Goal: Task Accomplishment & Management: Manage account settings

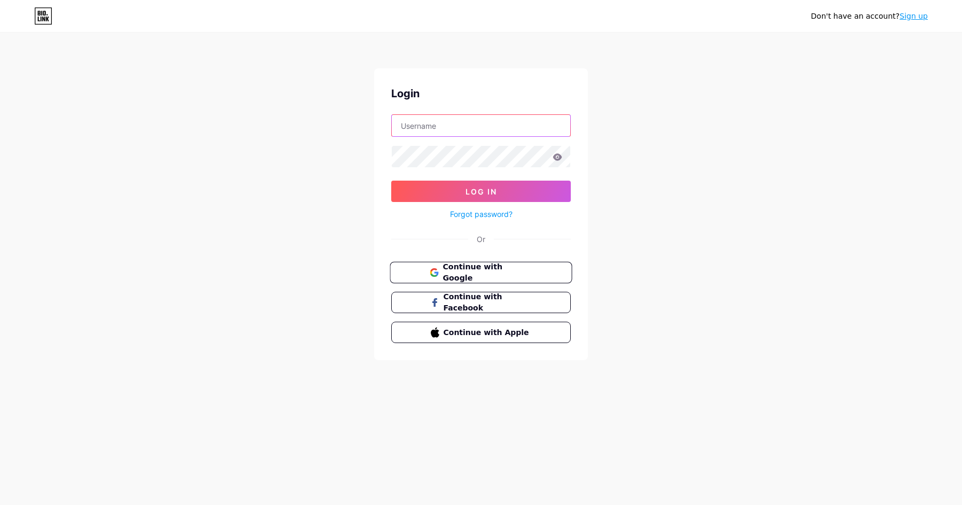
type input "[EMAIL_ADDRESS][DOMAIN_NAME]"
click at [477, 274] on span "Continue with Google" at bounding box center [487, 272] width 89 height 23
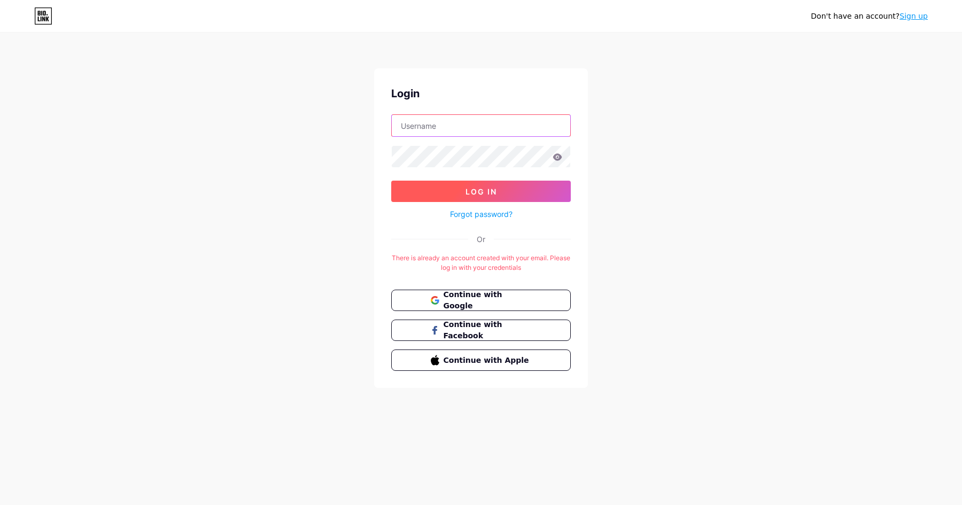
type input "[EMAIL_ADDRESS][DOMAIN_NAME]"
click at [460, 196] on button "Log In" at bounding box center [481, 191] width 180 height 21
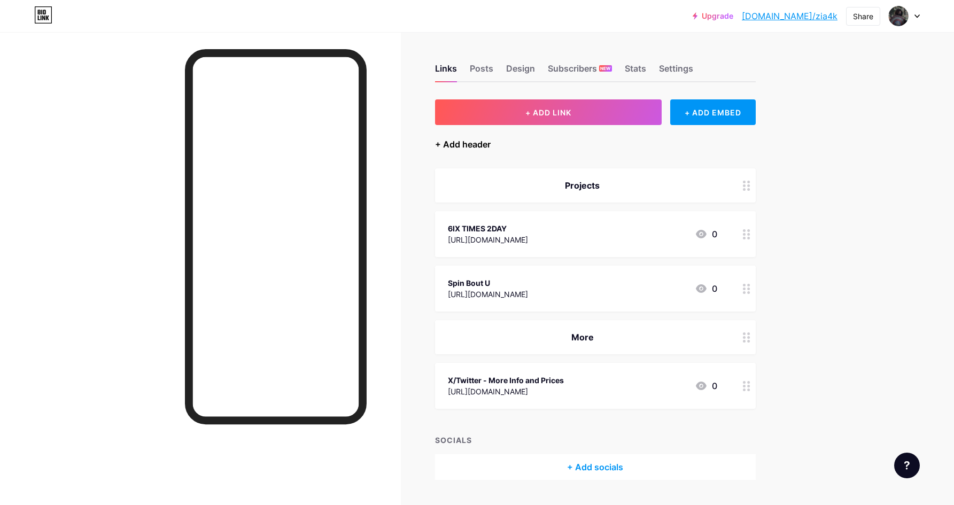
click at [471, 148] on div "+ Add header" at bounding box center [463, 144] width 56 height 13
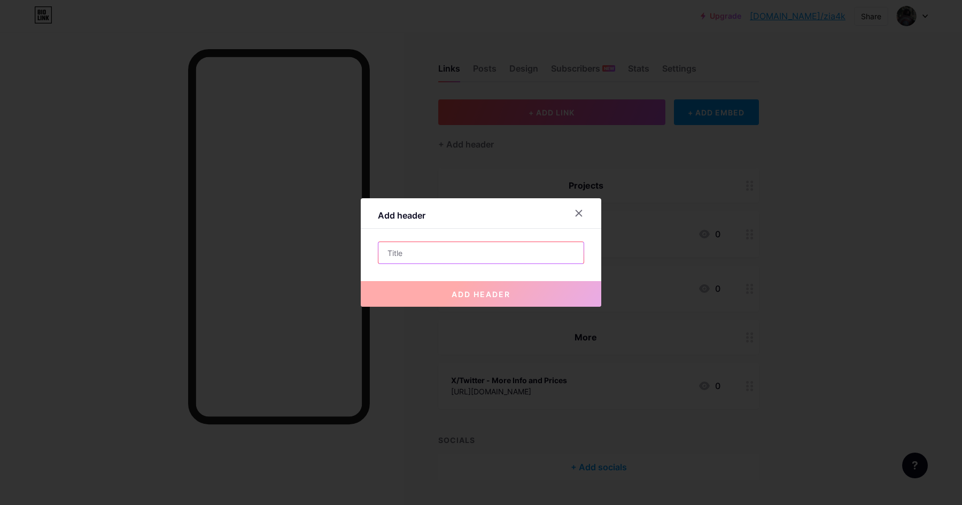
click at [430, 253] on input "text" at bounding box center [481, 252] width 205 height 21
type input "a"
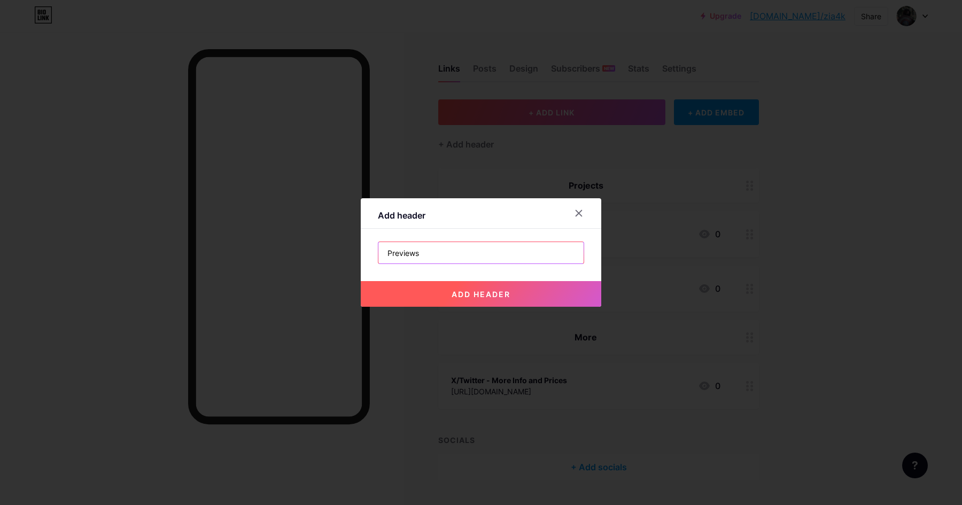
drag, startPoint x: 436, startPoint y: 258, endPoint x: 432, endPoint y: 504, distance: 246.0
click at [433, 491] on div "Add header Previews add header" at bounding box center [481, 252] width 962 height 505
type input "Previews"
click at [520, 305] on div "Add header Previews add header" at bounding box center [481, 252] width 962 height 505
click at [530, 297] on button "add header" at bounding box center [481, 294] width 241 height 26
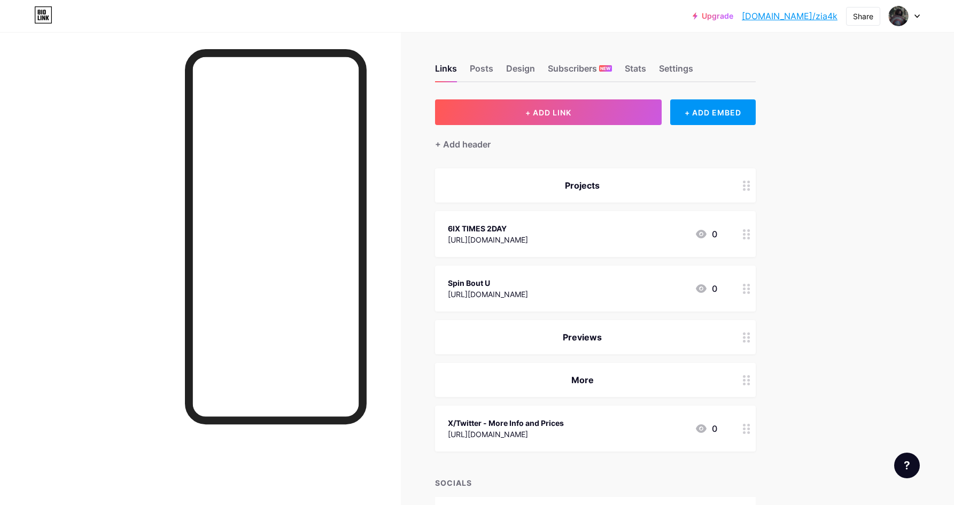
click at [528, 126] on div "+ Add header" at bounding box center [595, 138] width 321 height 26
click at [547, 117] on button "+ ADD LINK" at bounding box center [548, 112] width 227 height 26
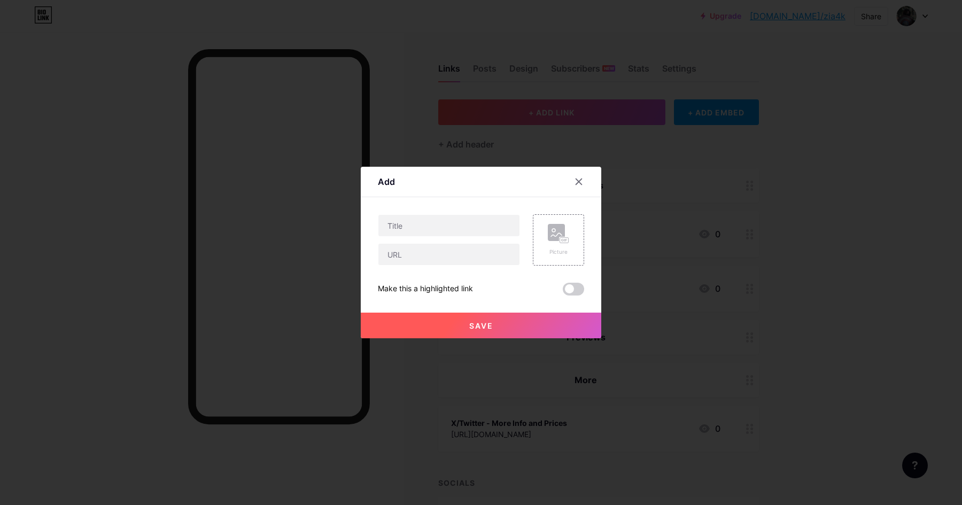
click at [413, 237] on div at bounding box center [449, 239] width 142 height 51
click at [423, 228] on input "text" at bounding box center [449, 225] width 141 height 21
type input "tower of memories"
click at [459, 320] on button "Save" at bounding box center [481, 326] width 241 height 26
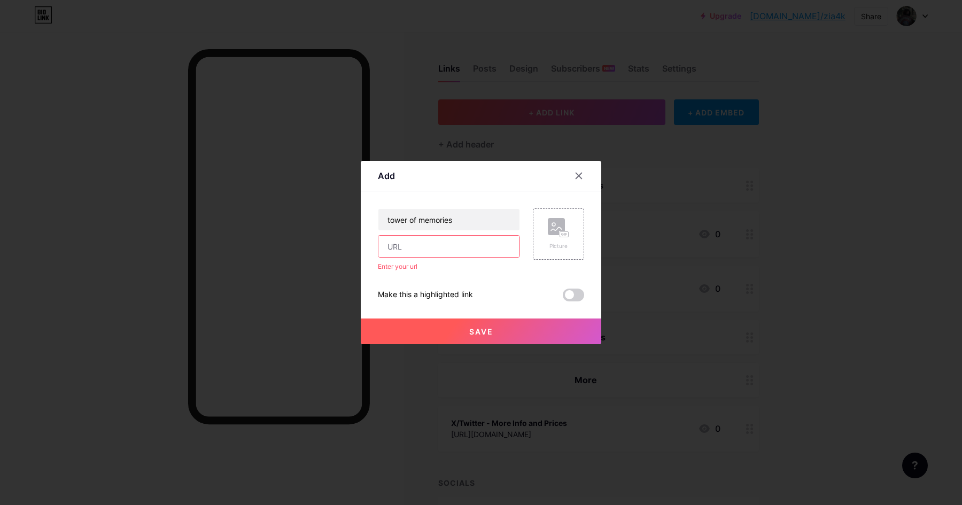
click at [473, 252] on input "text" at bounding box center [449, 246] width 141 height 21
paste input "https://www.youtube.com/watch?v=eQCLFudm64Q"
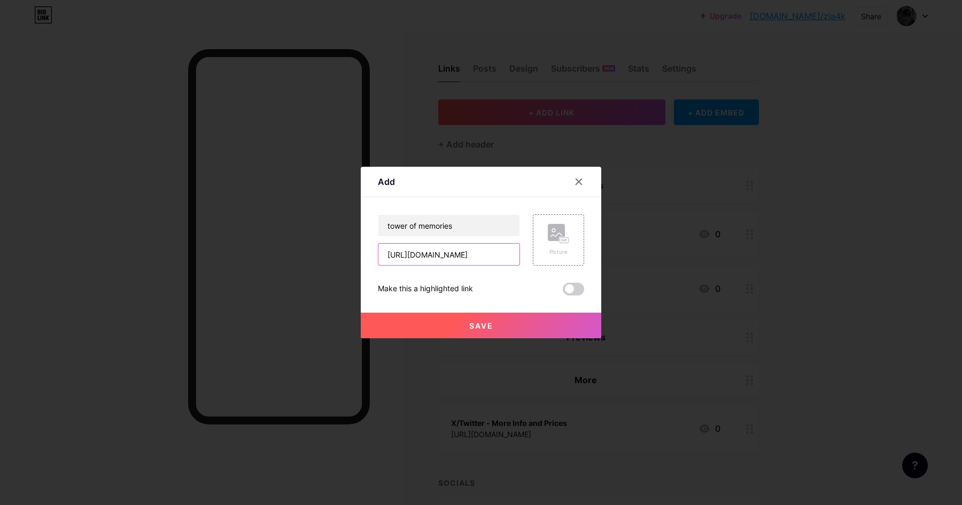
scroll to position [0, 60]
type input "https://www.youtube.com/watch?v=eQCLFudm64Q"
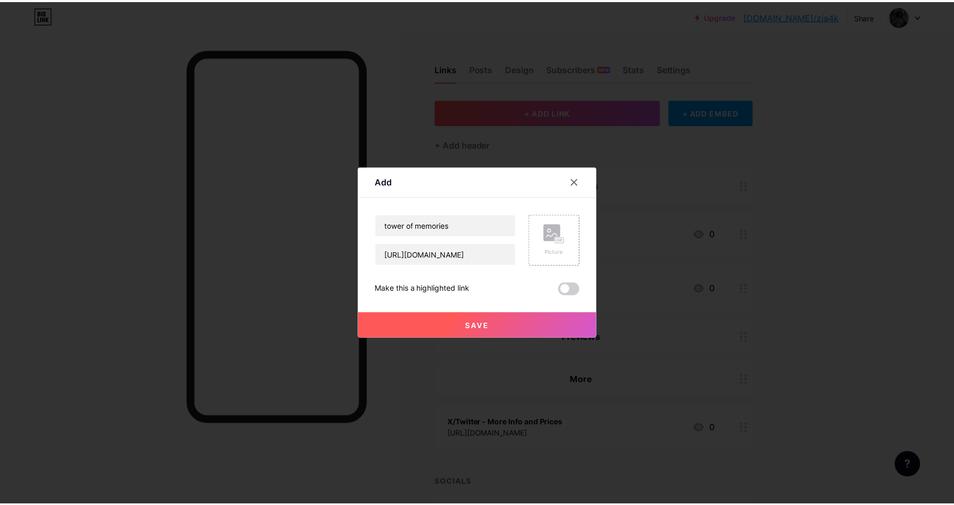
scroll to position [0, 0]
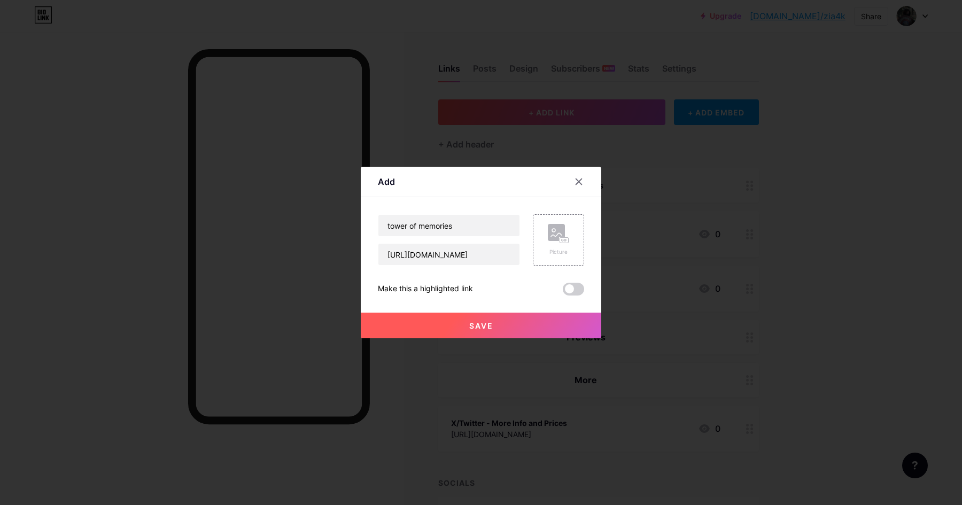
click at [444, 323] on button "Save" at bounding box center [481, 326] width 241 height 26
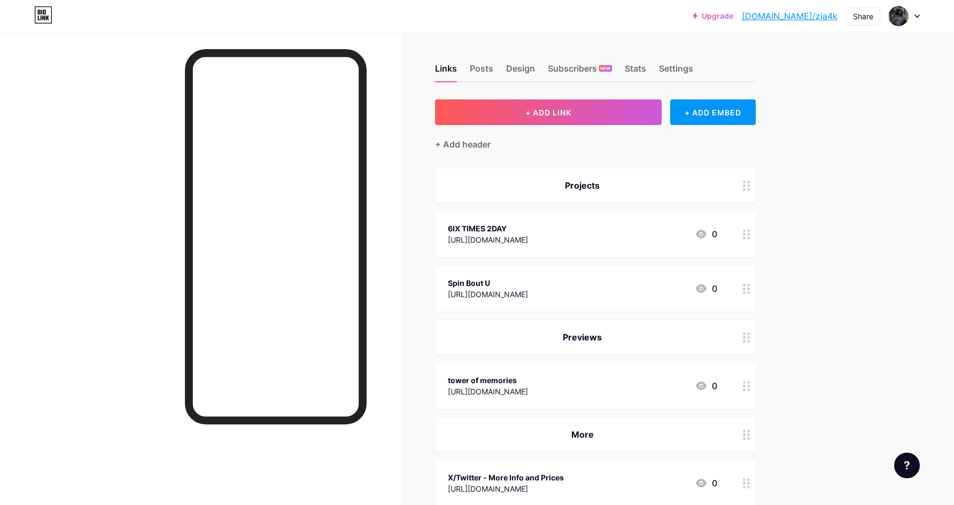
click at [846, 314] on div "Upgrade bio.link/zia4k bio.link/zia4k Share Switch accounts zia4k bio.link/zia4…" at bounding box center [477, 315] width 954 height 631
